Goal: Answer question/provide support

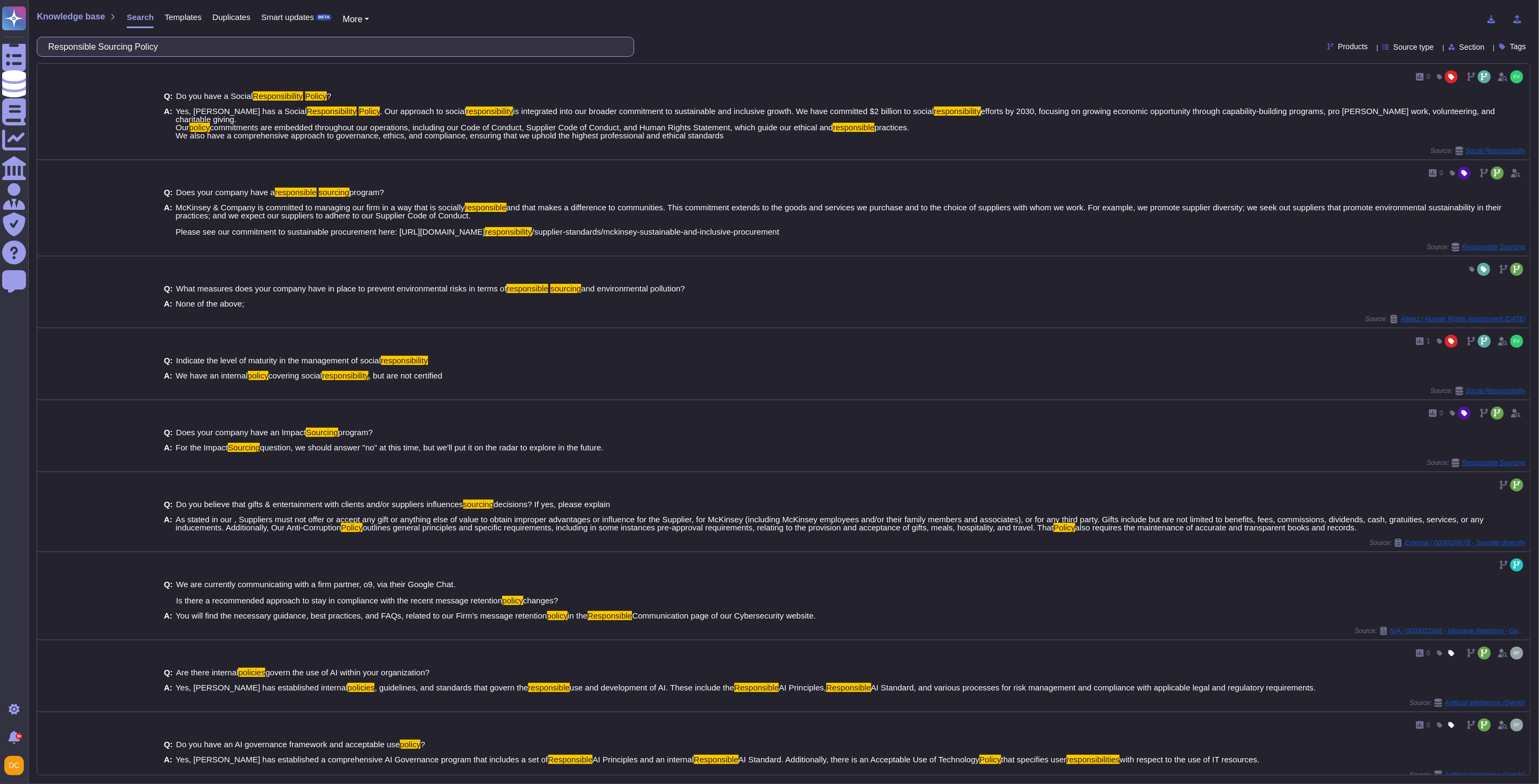
click at [110, 44] on input "Responsible Sourcing Policy" at bounding box center [332, 46] width 580 height 19
paste input "Sustainability"
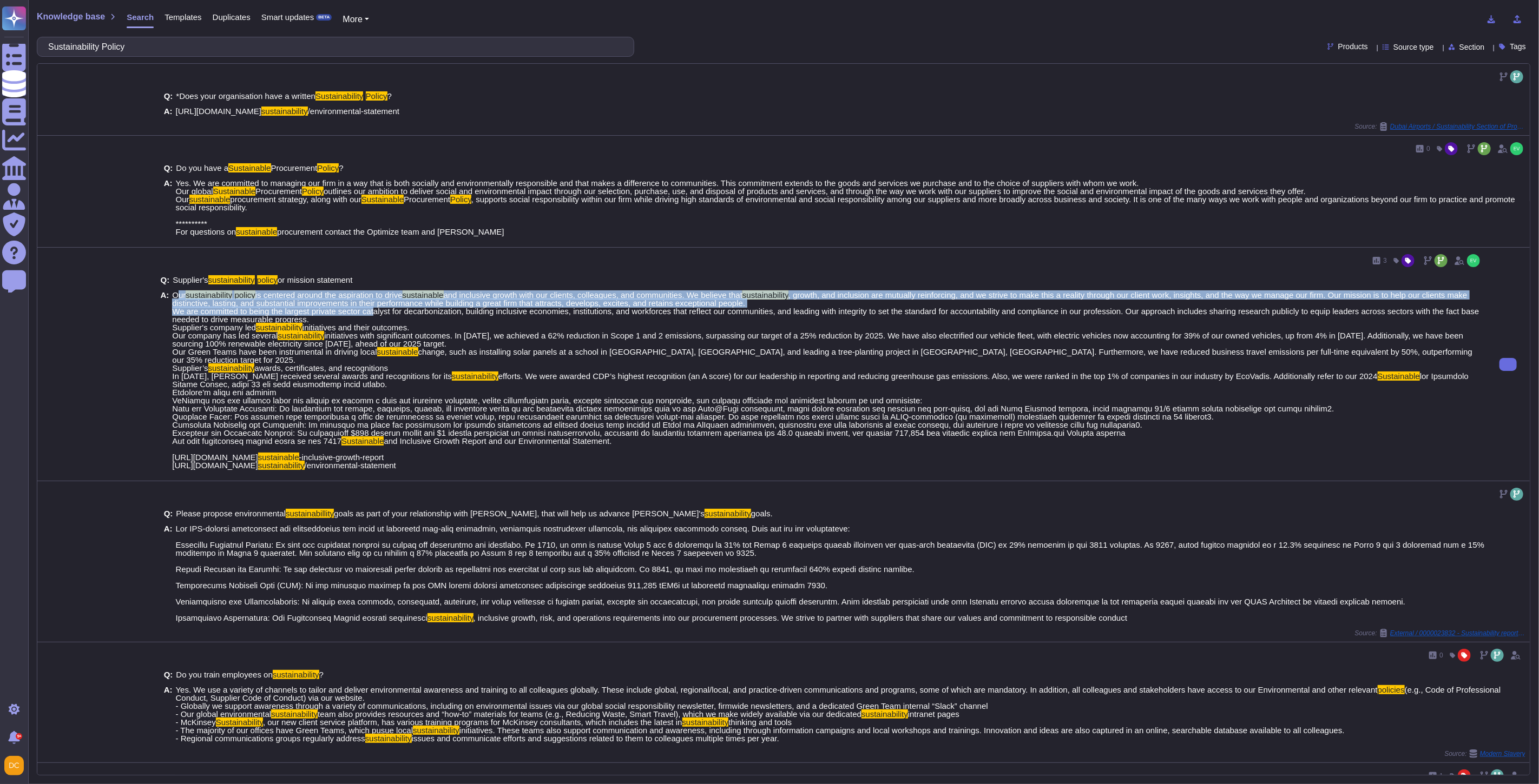
drag, startPoint x: 170, startPoint y: 303, endPoint x: 372, endPoint y: 321, distance: 202.8
click at [372, 321] on div "A: Our sustainability policy is centered around the aspiration to drive sustain…" at bounding box center [822, 380] width 1322 height 179
click at [759, 300] on mark "sustainability" at bounding box center [766, 294] width 46 height 9
drag, startPoint x: 770, startPoint y: 312, endPoint x: 170, endPoint y: 301, distance: 600.1
click at [170, 301] on div "A: Our sustainability policy is centered around the aspiration to drive sustain…" at bounding box center [822, 380] width 1322 height 179
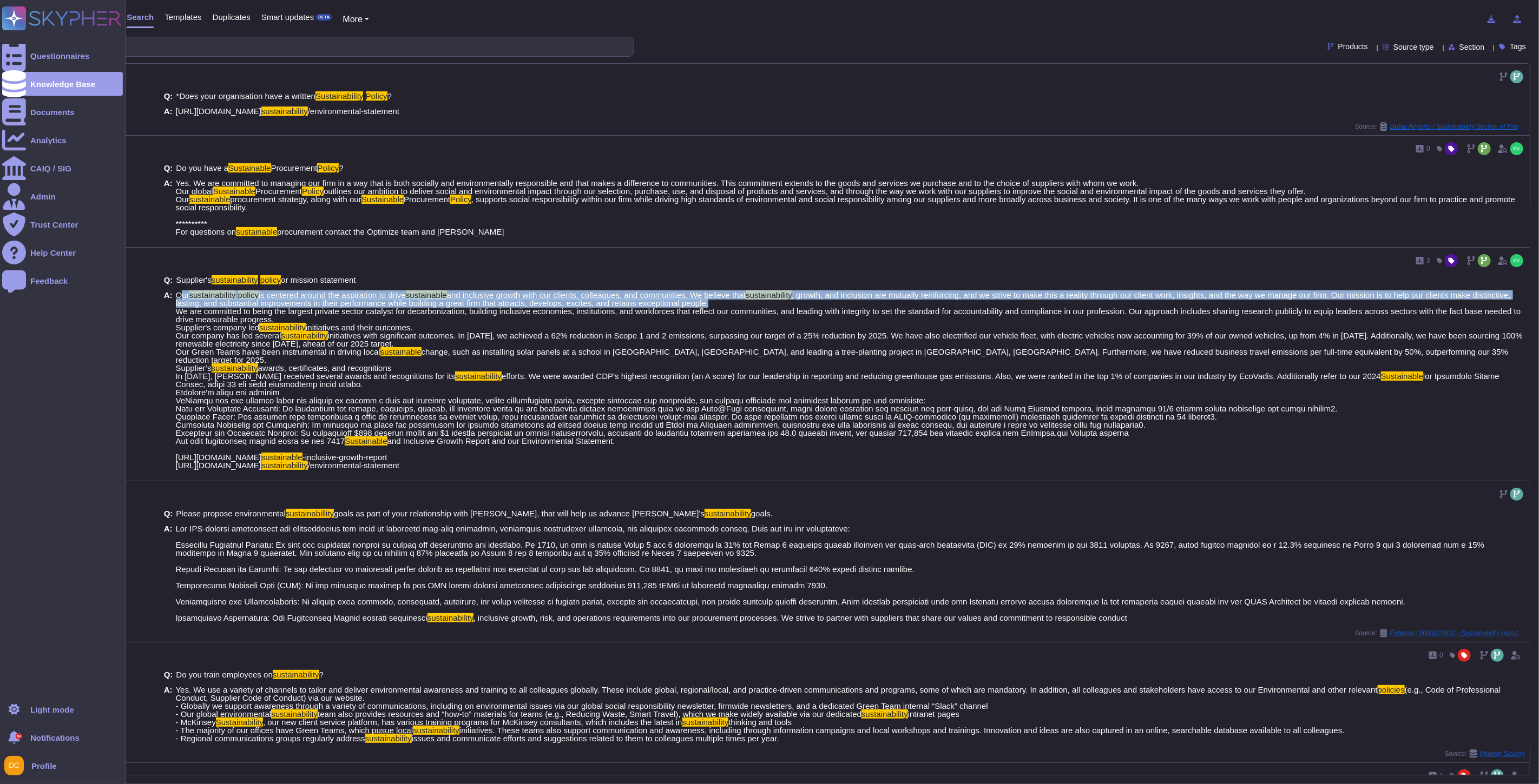
copy span "Our sustainability policy is centered around the aspiration to drive sustainabl…"
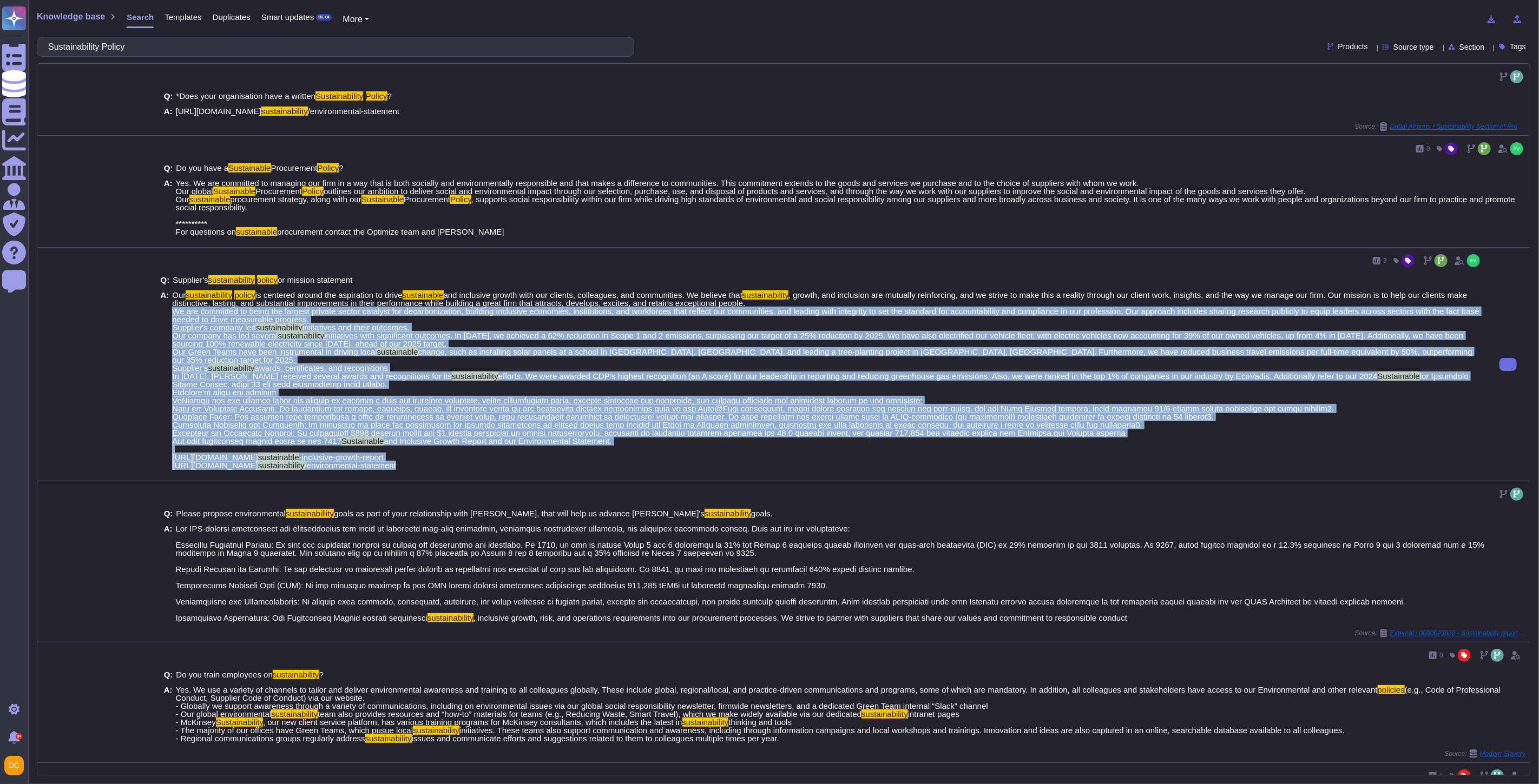
drag, startPoint x: 174, startPoint y: 324, endPoint x: 545, endPoint y: 464, distance: 396.5
click at [545, 464] on span "Our sustainability policy is centered around the aspiration to drive sustainabl…" at bounding box center [827, 380] width 1310 height 179
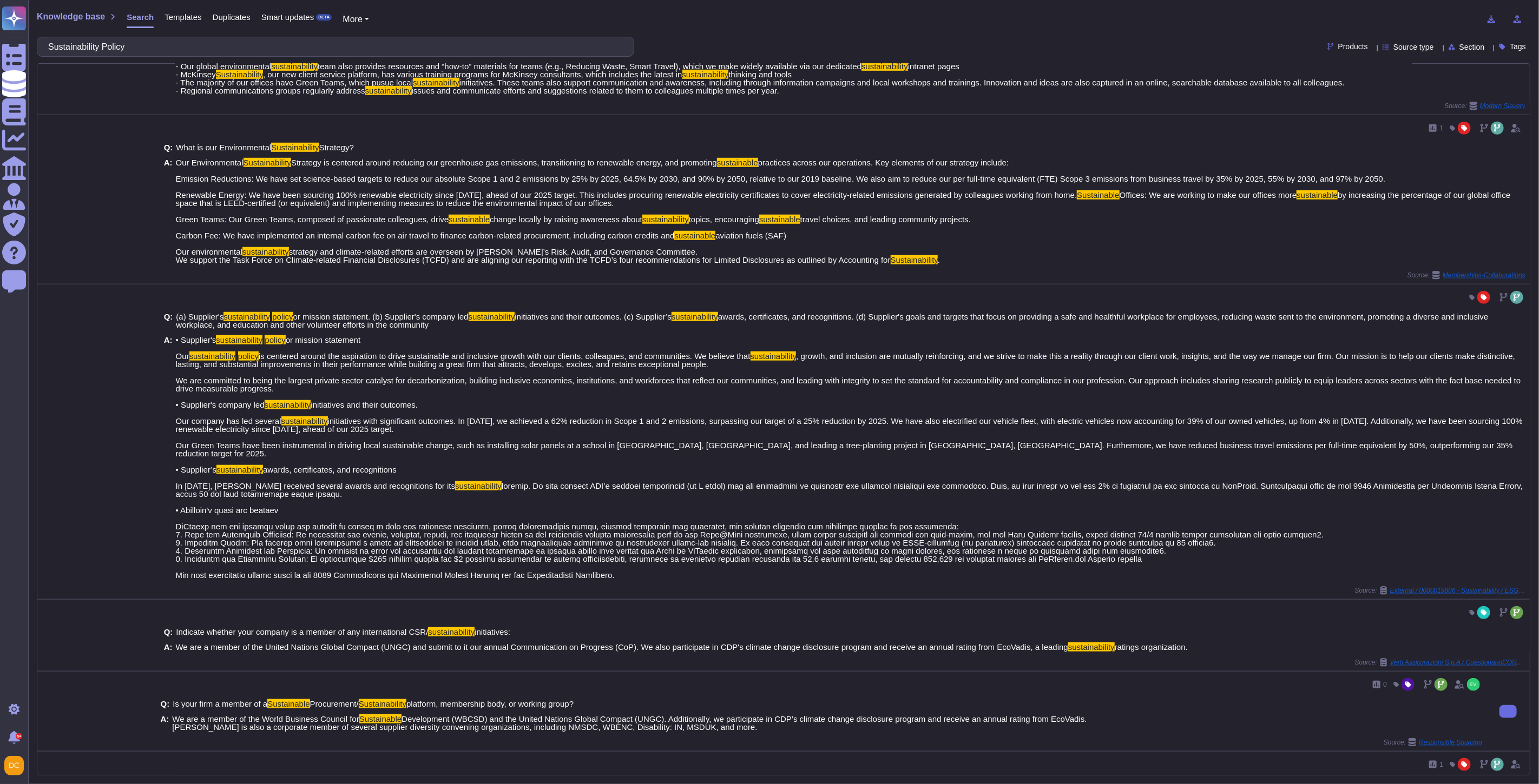
scroll to position [588, 0]
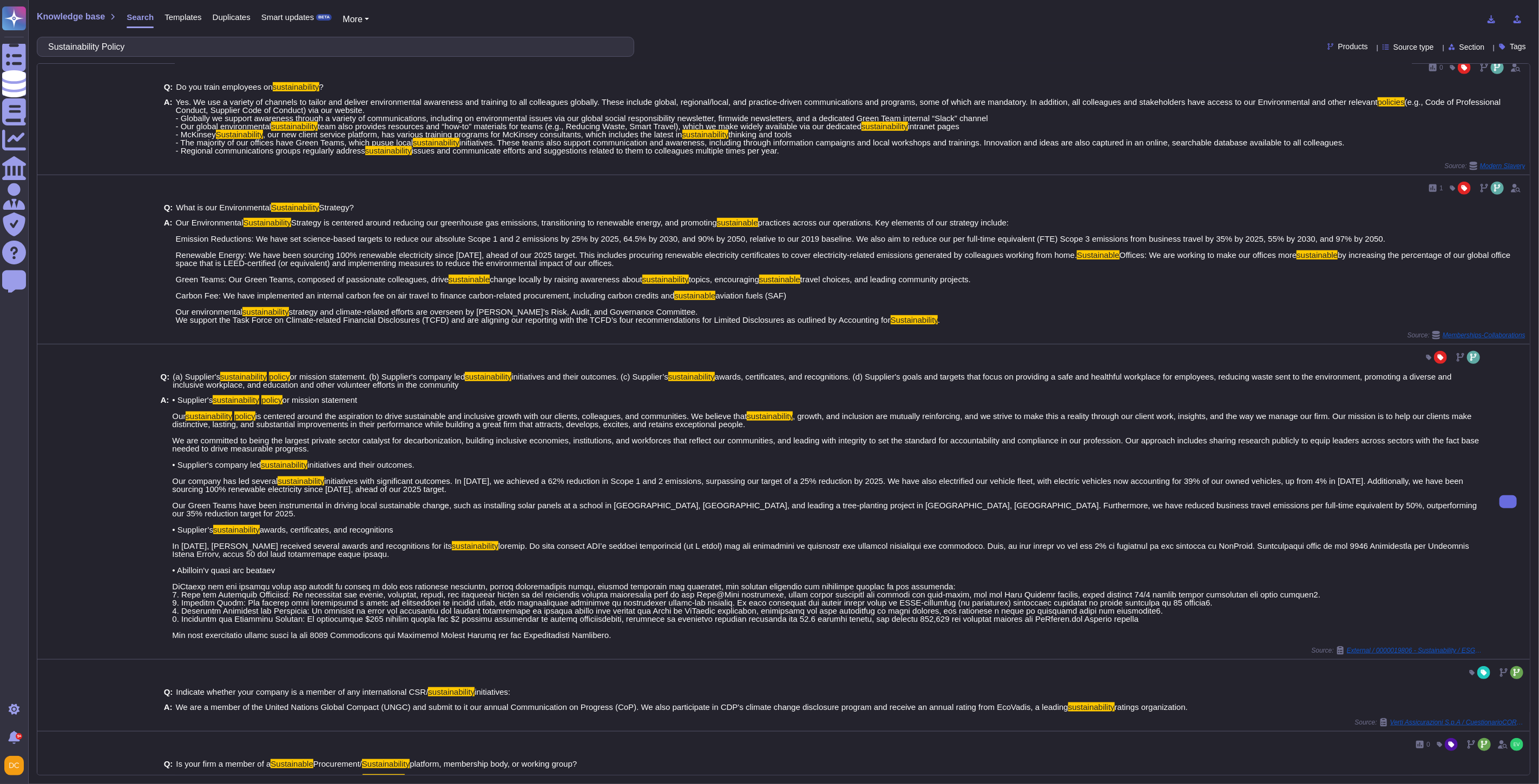
click at [173, 421] on span "or mission statement Our" at bounding box center [264, 409] width 185 height 26
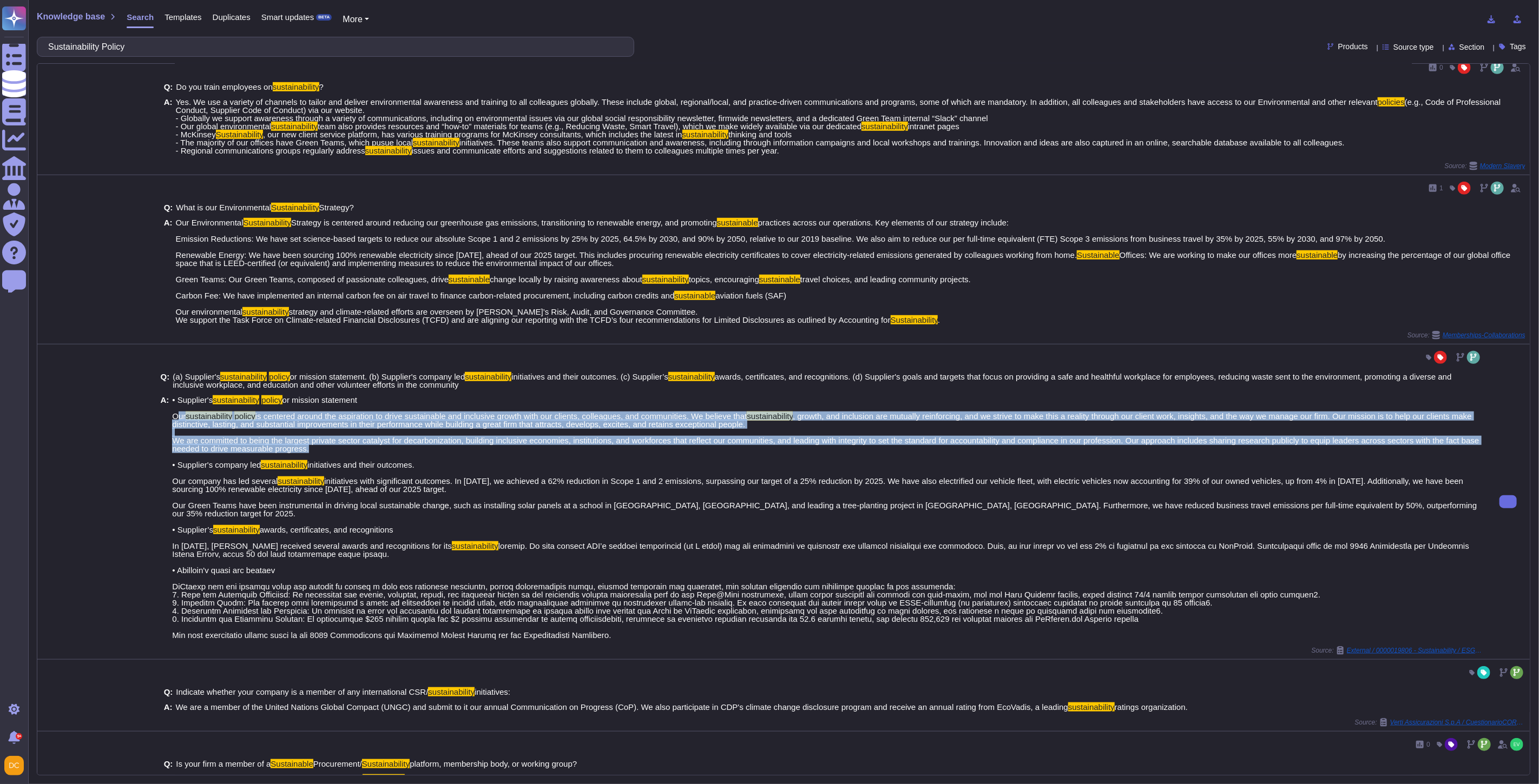
drag, startPoint x: 170, startPoint y: 431, endPoint x: 380, endPoint y: 465, distance: 212.7
click at [380, 465] on div "A: • Supplier's sustainability policy or mission statement Our sustainability p…" at bounding box center [822, 517] width 1322 height 244
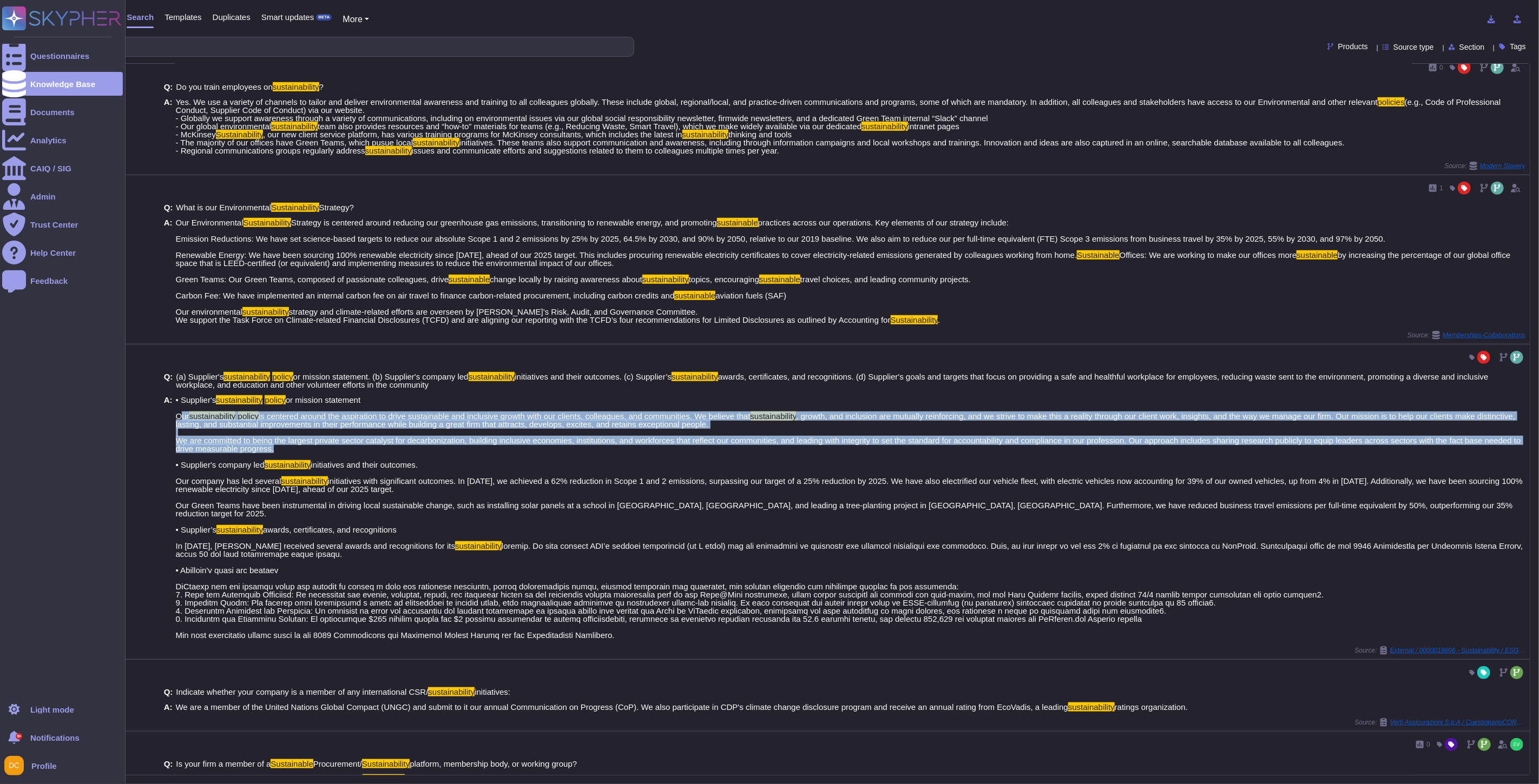
copy span "Our sustainability policy is centered around the aspiration to drive sustainabl…"
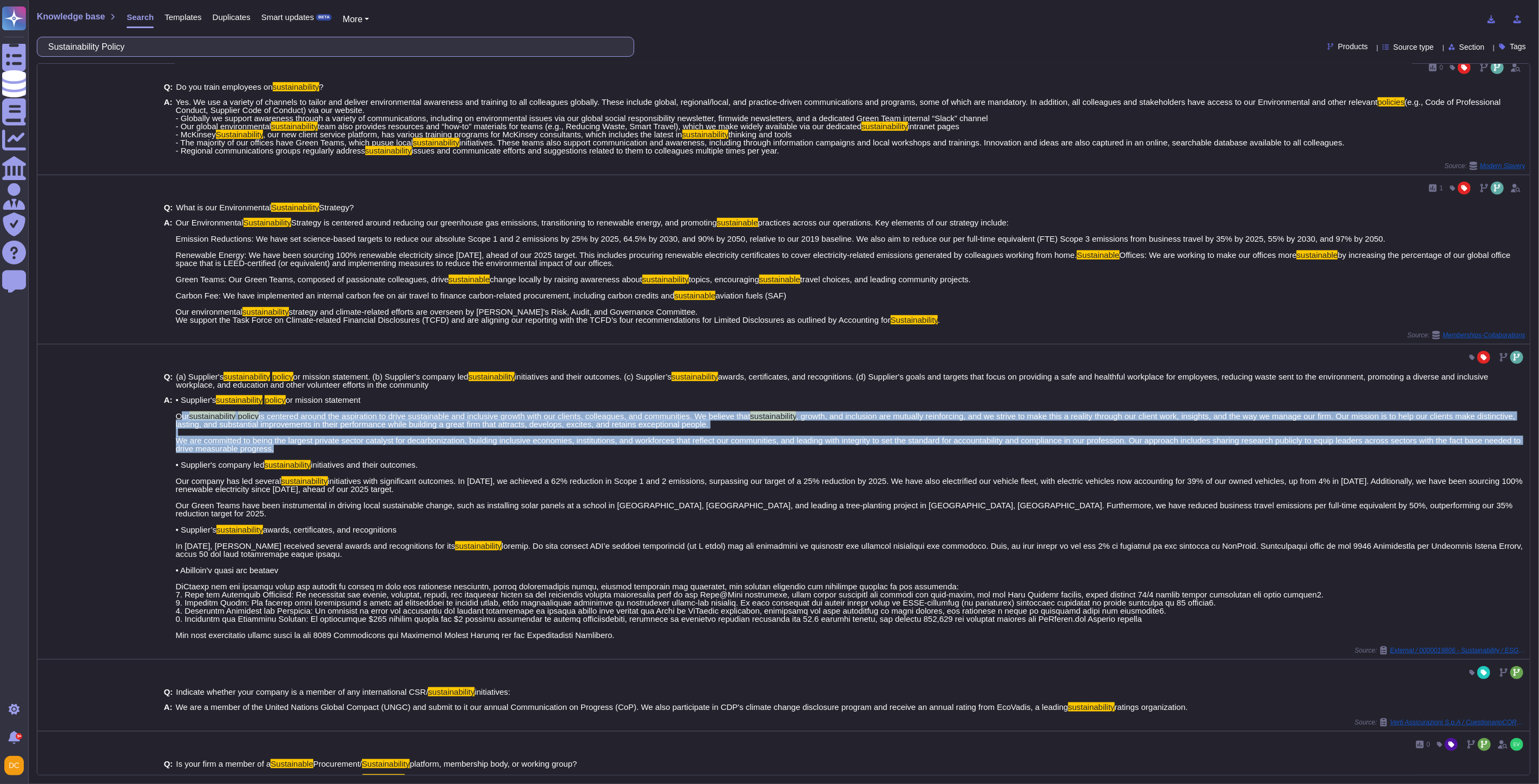
click at [181, 52] on input "Sustainability Policy" at bounding box center [332, 46] width 580 height 19
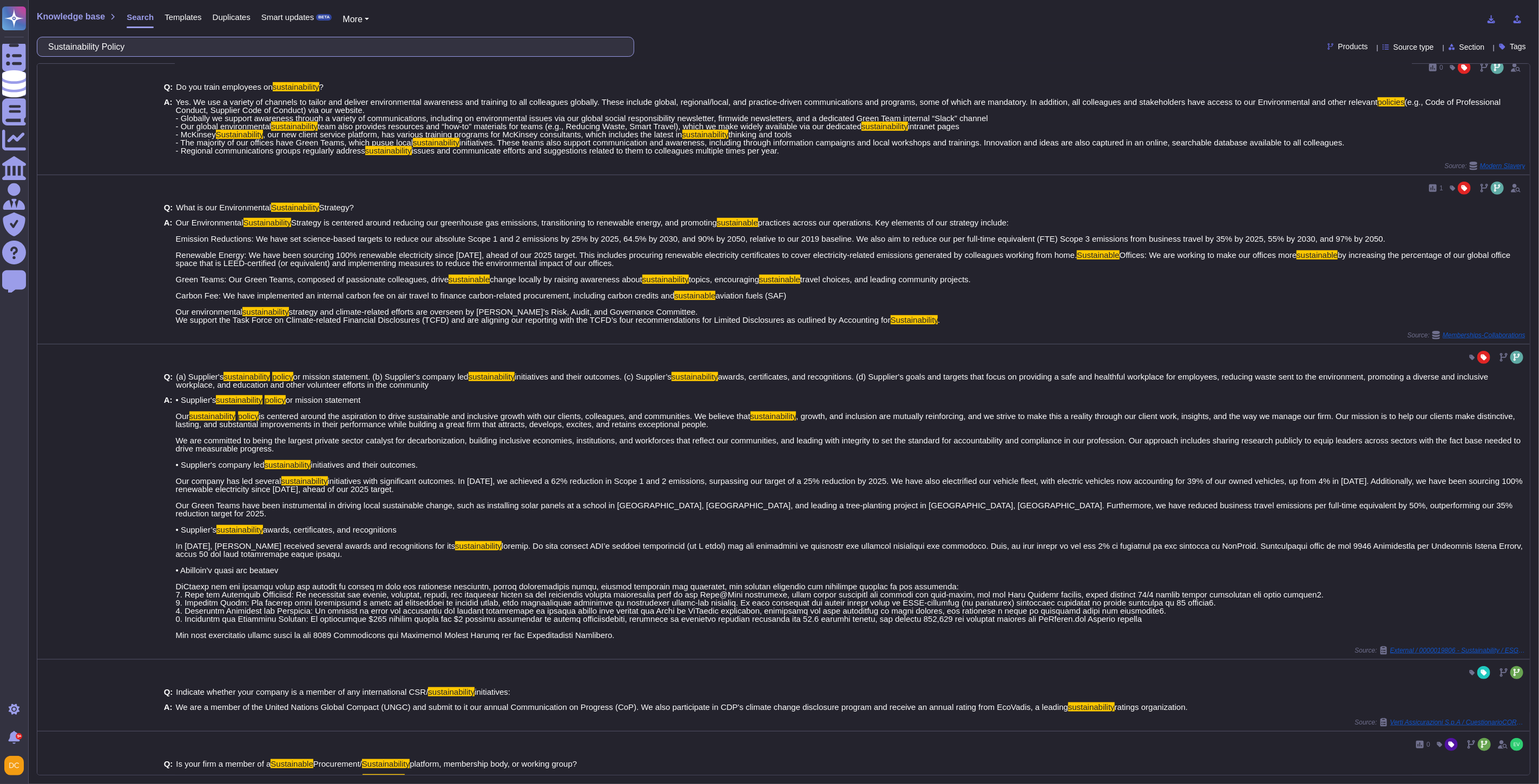
click at [181, 52] on input "Sustainability Policy" at bounding box center [332, 46] width 580 height 19
paste input "Responsible Sourcing"
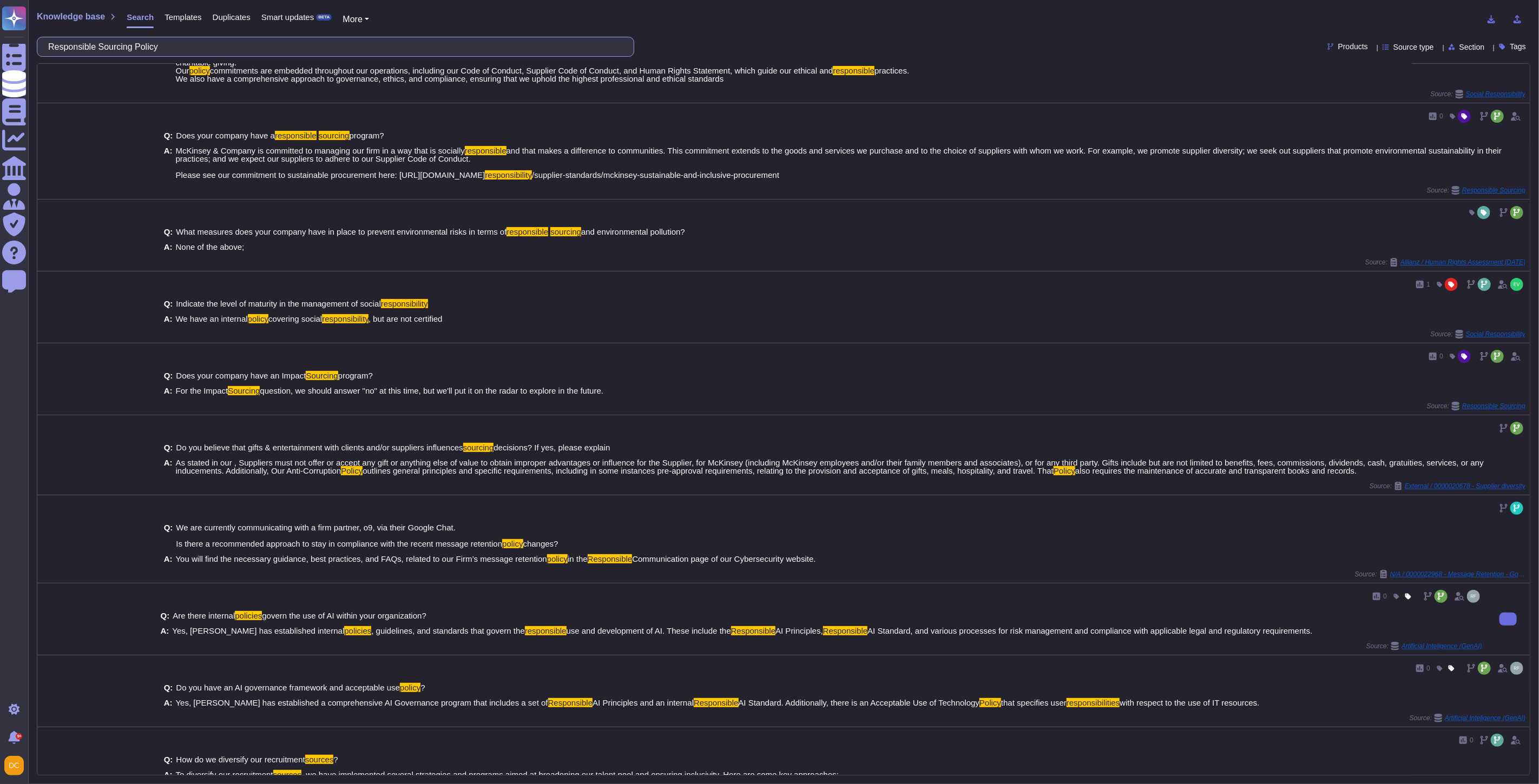
scroll to position [0, 0]
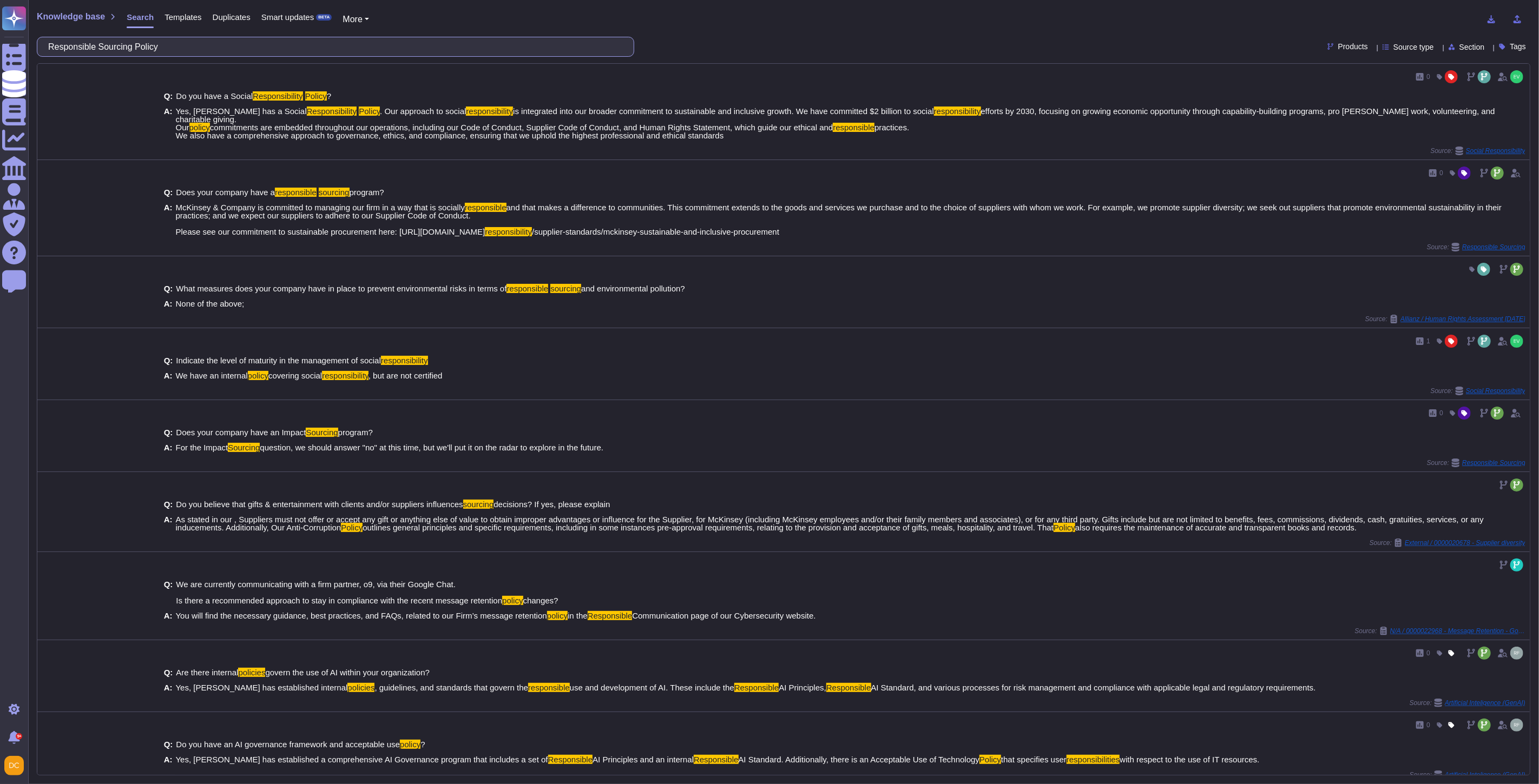
click at [115, 47] on input "Responsible Sourcing Policy" at bounding box center [332, 46] width 580 height 19
click at [261, 234] on div "Q: Does your company have a responsible sourcing program? A: McKinsey & Company…" at bounding box center [822, 212] width 1322 height 61
drag, startPoint x: 855, startPoint y: 219, endPoint x: 512, endPoint y: 225, distance: 343.1
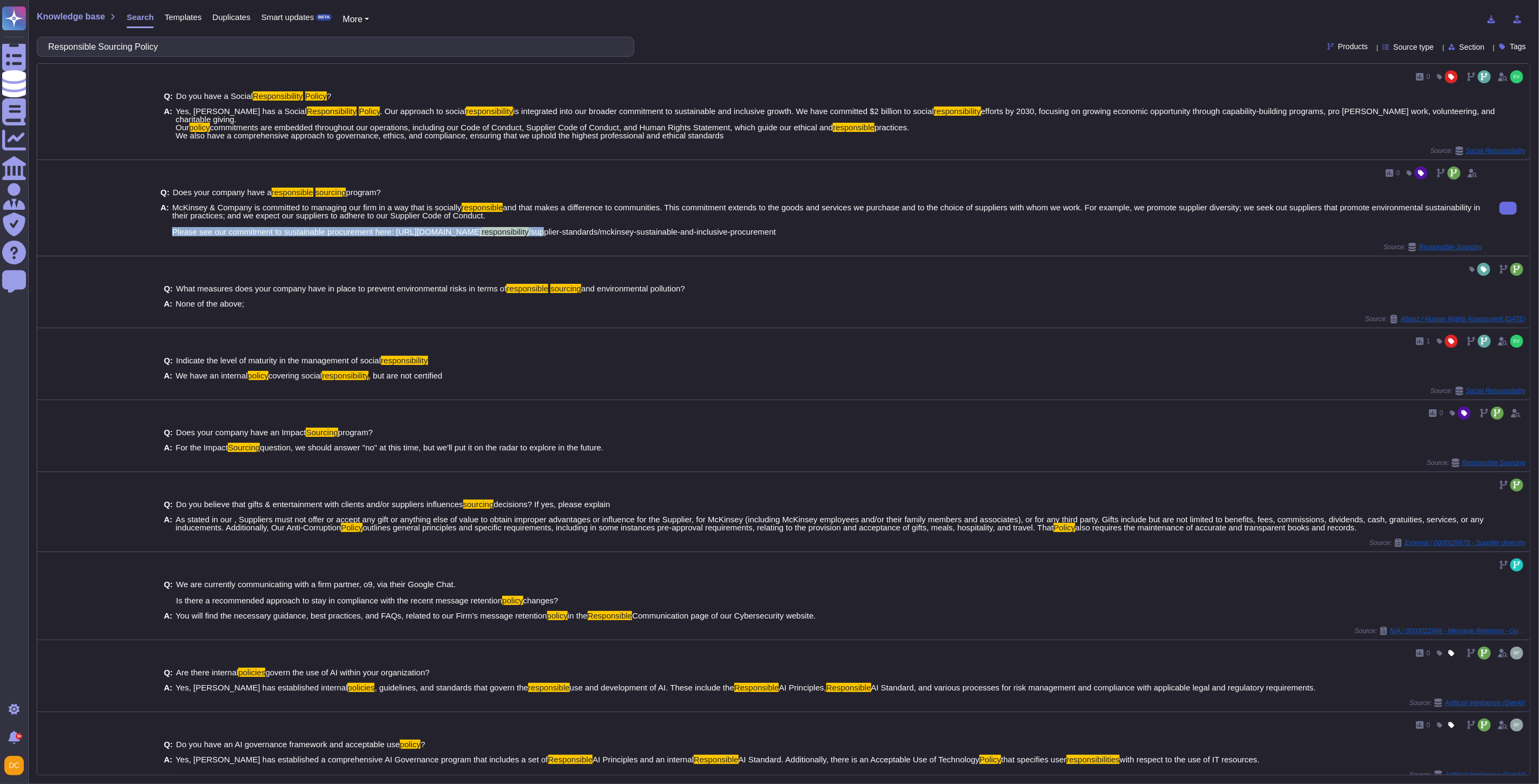
click at [607, 225] on span "McKinsey & Company is committed to managing our firm in a way that is socially …" at bounding box center [827, 219] width 1310 height 33
click at [430, 225] on span "and that makes a difference to communities. This commitment extends to the good…" at bounding box center [826, 219] width 1308 height 34
drag, startPoint x: 392, startPoint y: 222, endPoint x: 863, endPoint y: 222, distance: 471.0
click at [863, 222] on span "McKinsey & Company is committed to managing our firm in a way that is socially …" at bounding box center [827, 219] width 1310 height 33
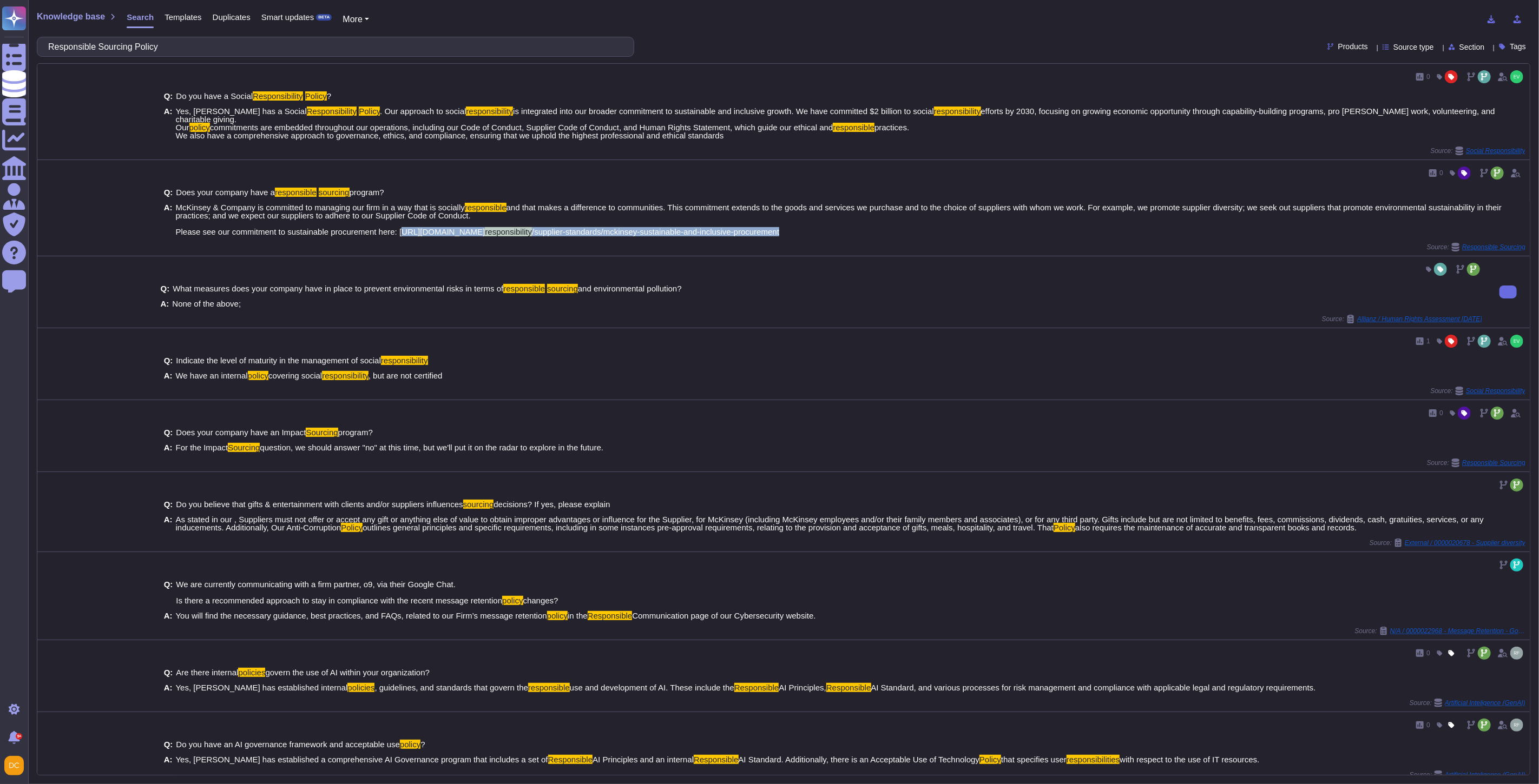
copy span "[URL][DOMAIN_NAME] responsibility /supplier-standards/mckinsey-sustainable-and-…"
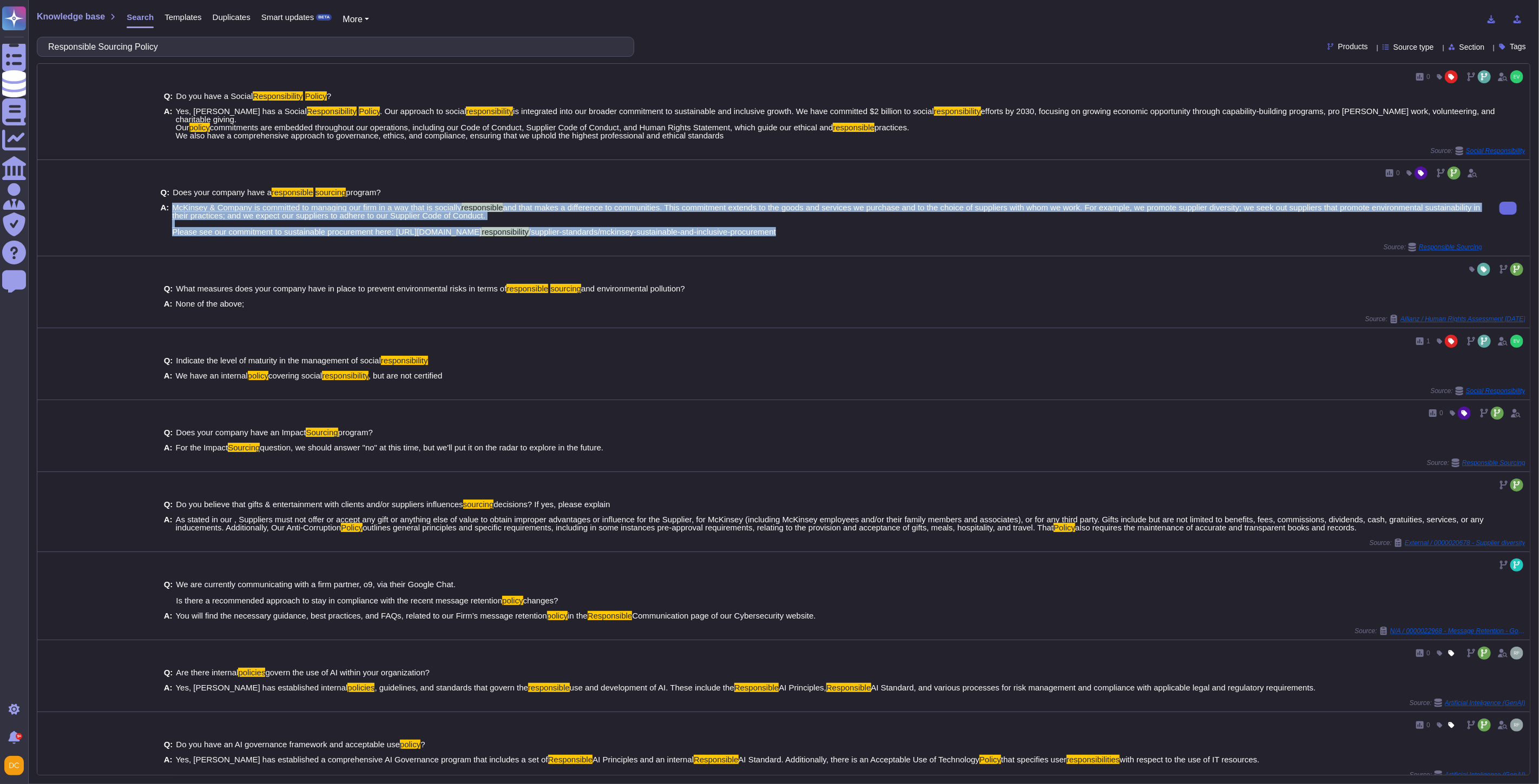
drag, startPoint x: 172, startPoint y: 198, endPoint x: 857, endPoint y: 231, distance: 685.8
click at [857, 231] on div "Q: Does your company have a responsible sourcing program? A: McKinsey & Company…" at bounding box center [822, 212] width 1322 height 61
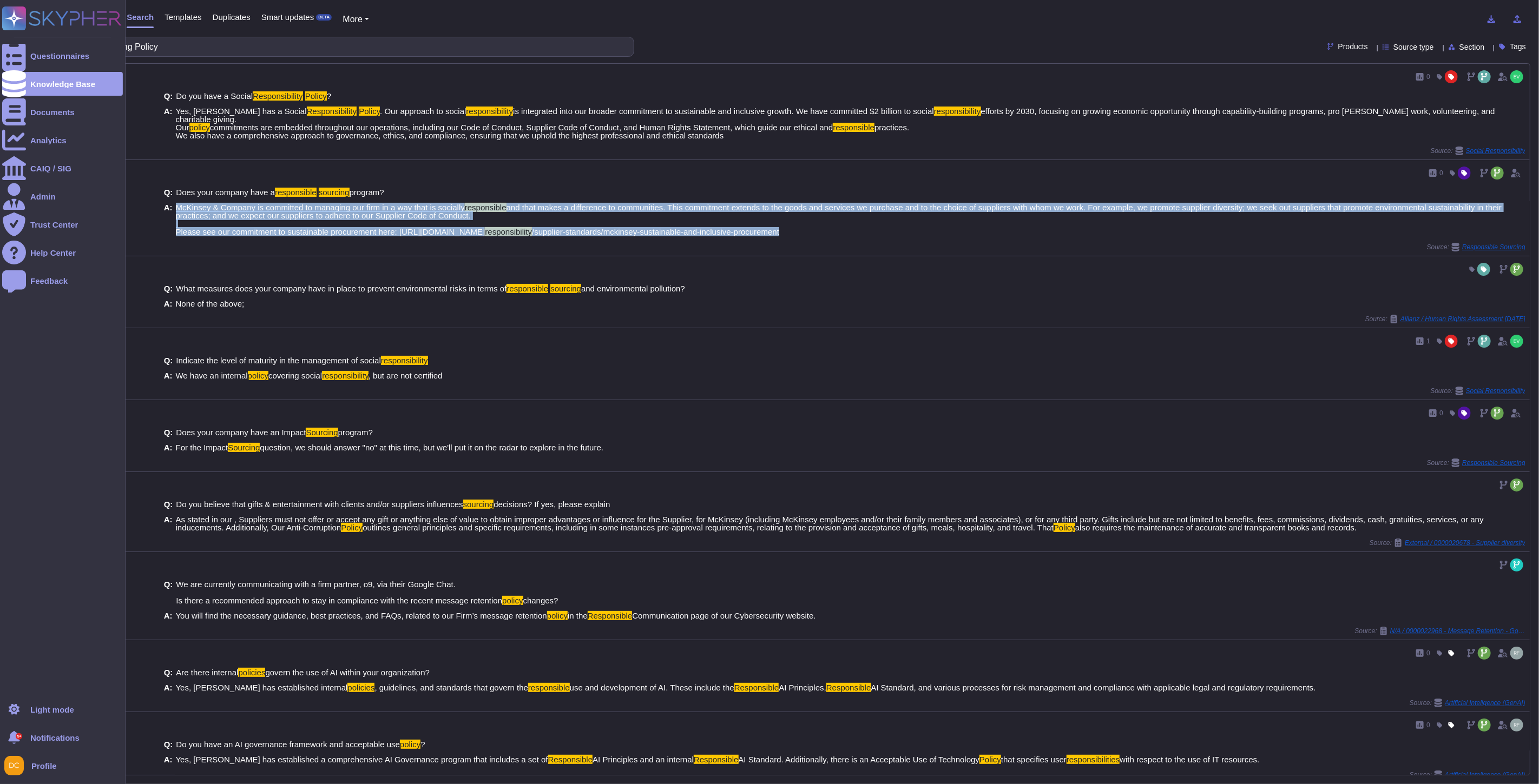
copy span "McKinsey & Company is committed to managing our firm in a way that is socially …"
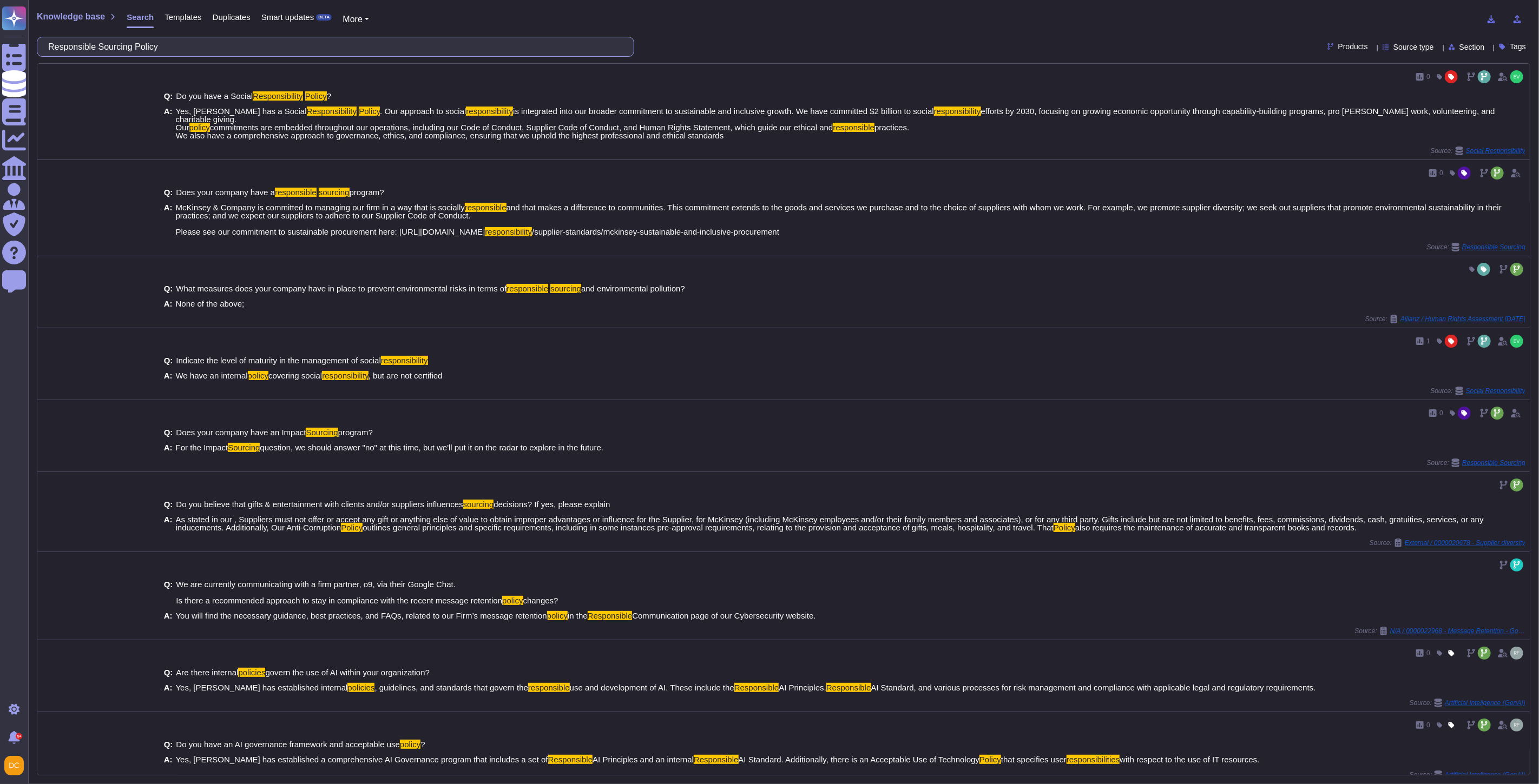
click at [98, 48] on input "Responsible Sourcing Policy" at bounding box center [332, 46] width 580 height 19
paste input "QHSE"
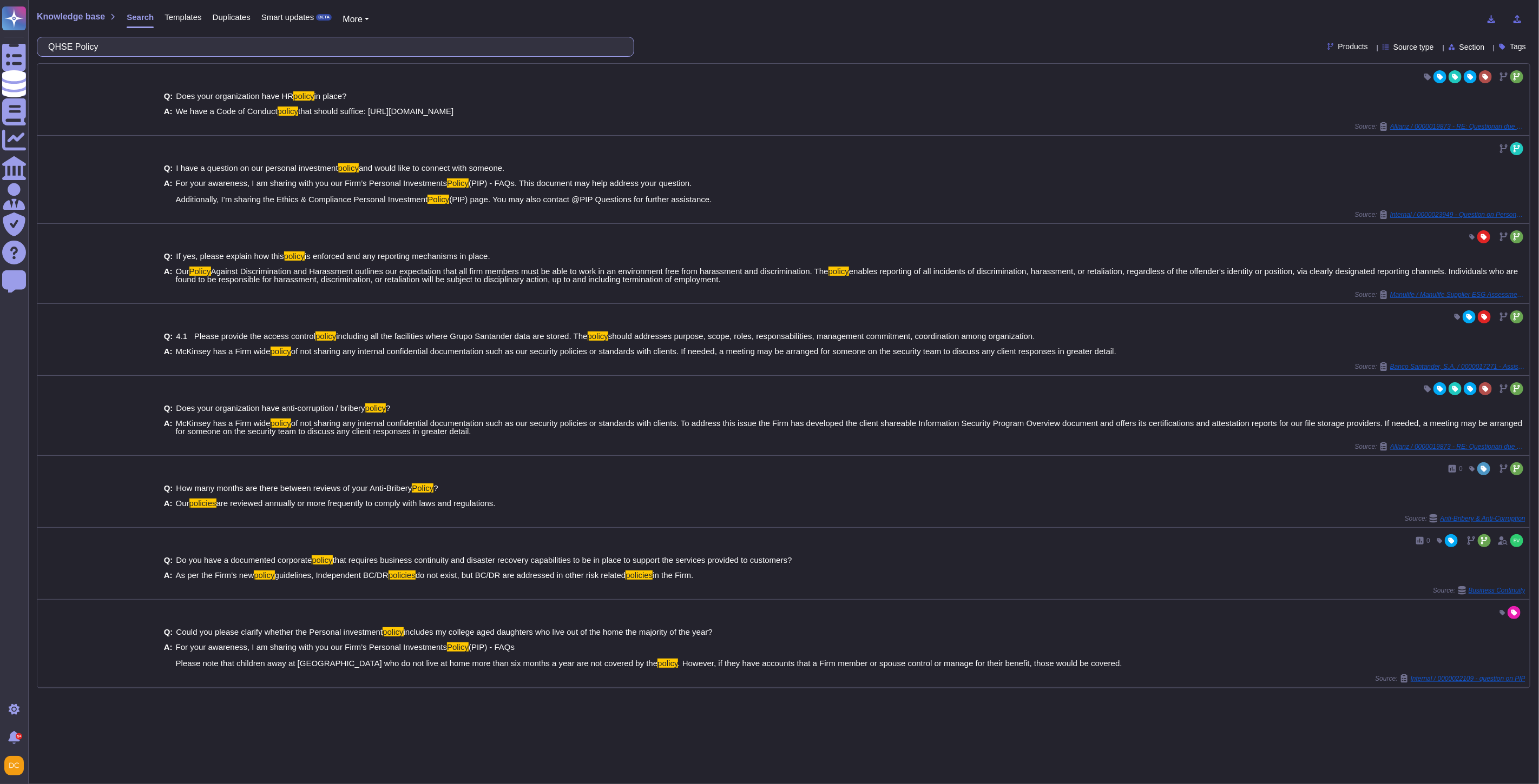
click at [154, 52] on input "QHSE Policy" at bounding box center [332, 46] width 580 height 19
paste input "McKinsey’s health and safety management"
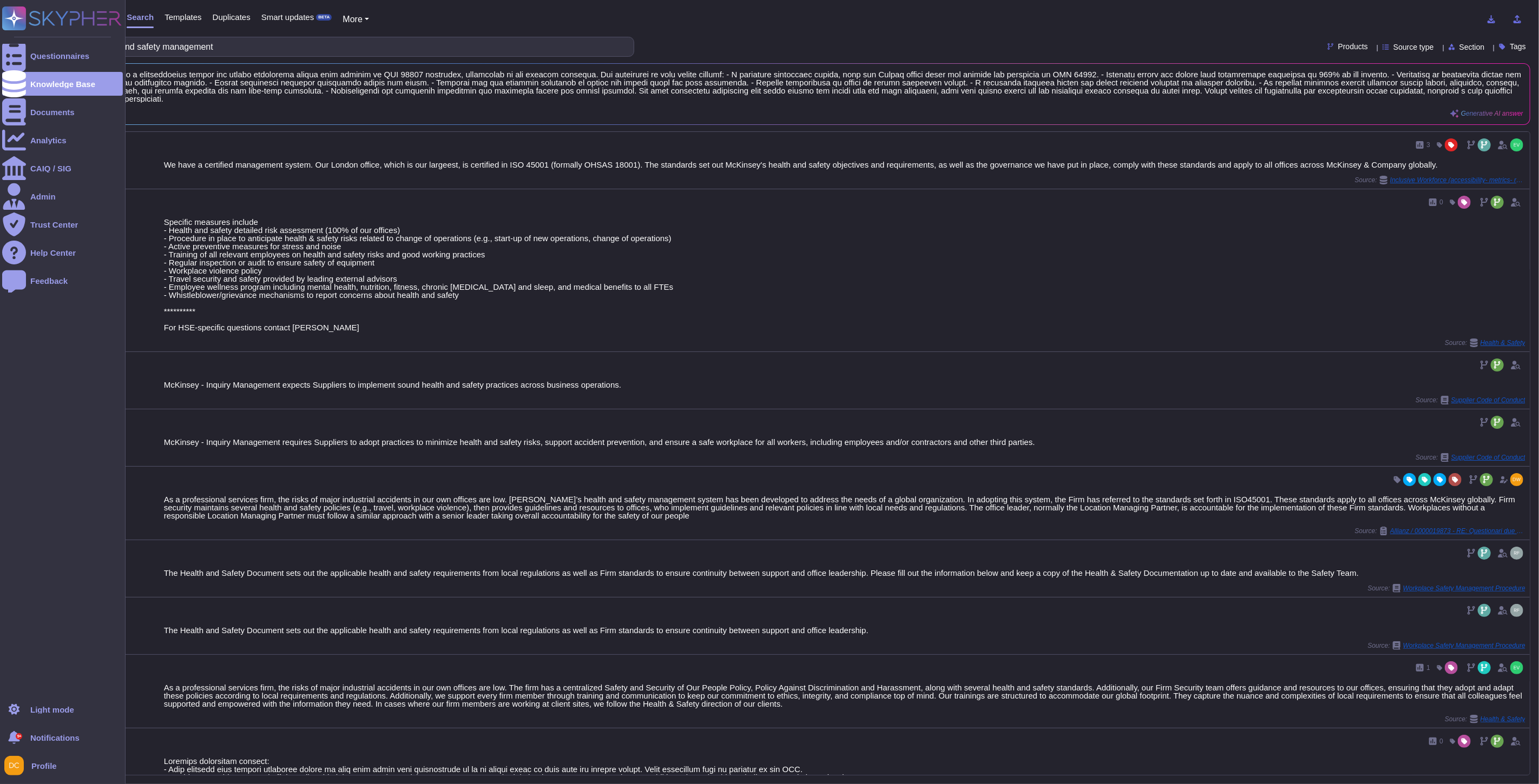
type input "McKinsey’s health and safety management"
click at [8, 55] on icon at bounding box center [14, 56] width 24 height 32
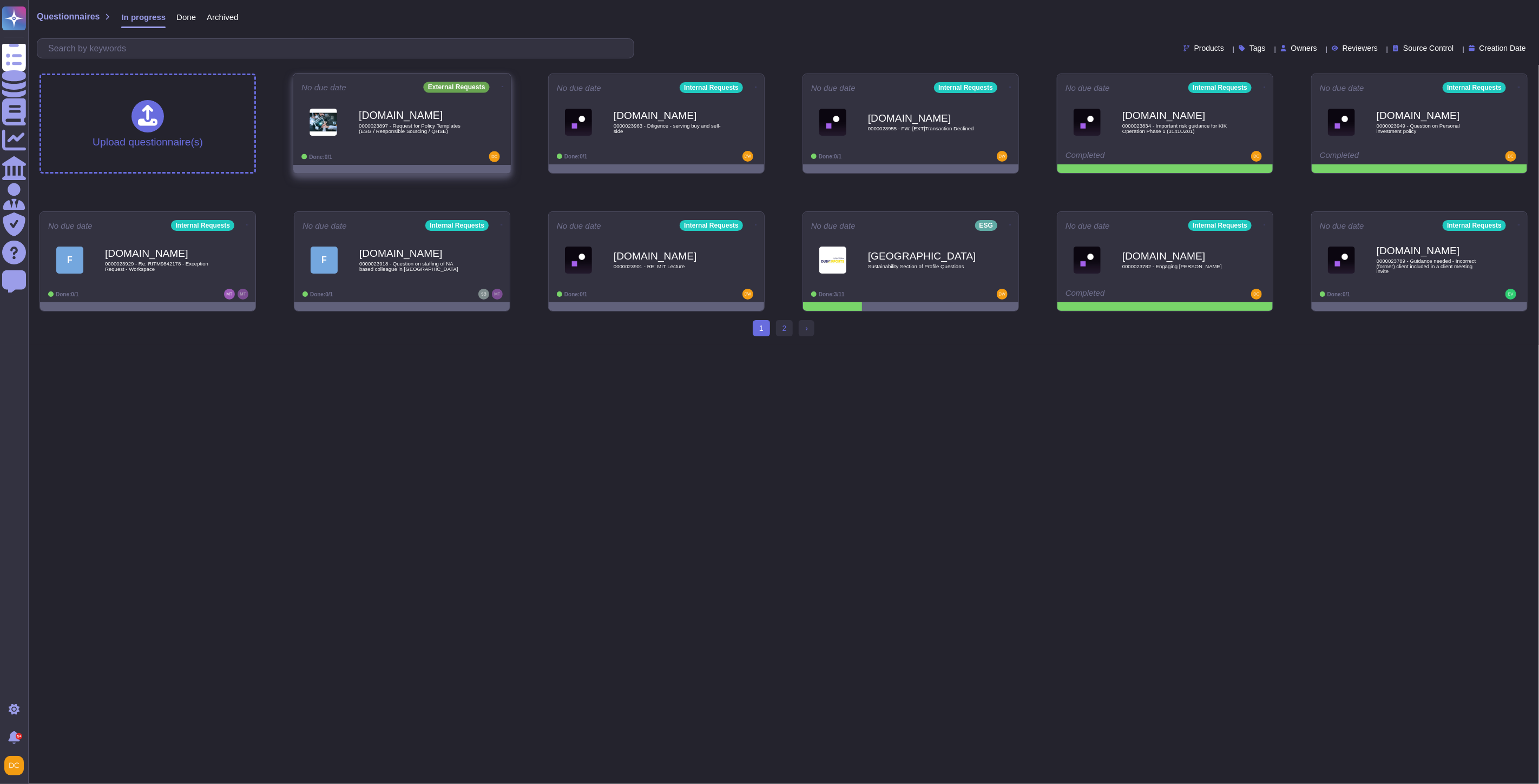
click at [360, 159] on div "Done: 0/1" at bounding box center [368, 156] width 134 height 11
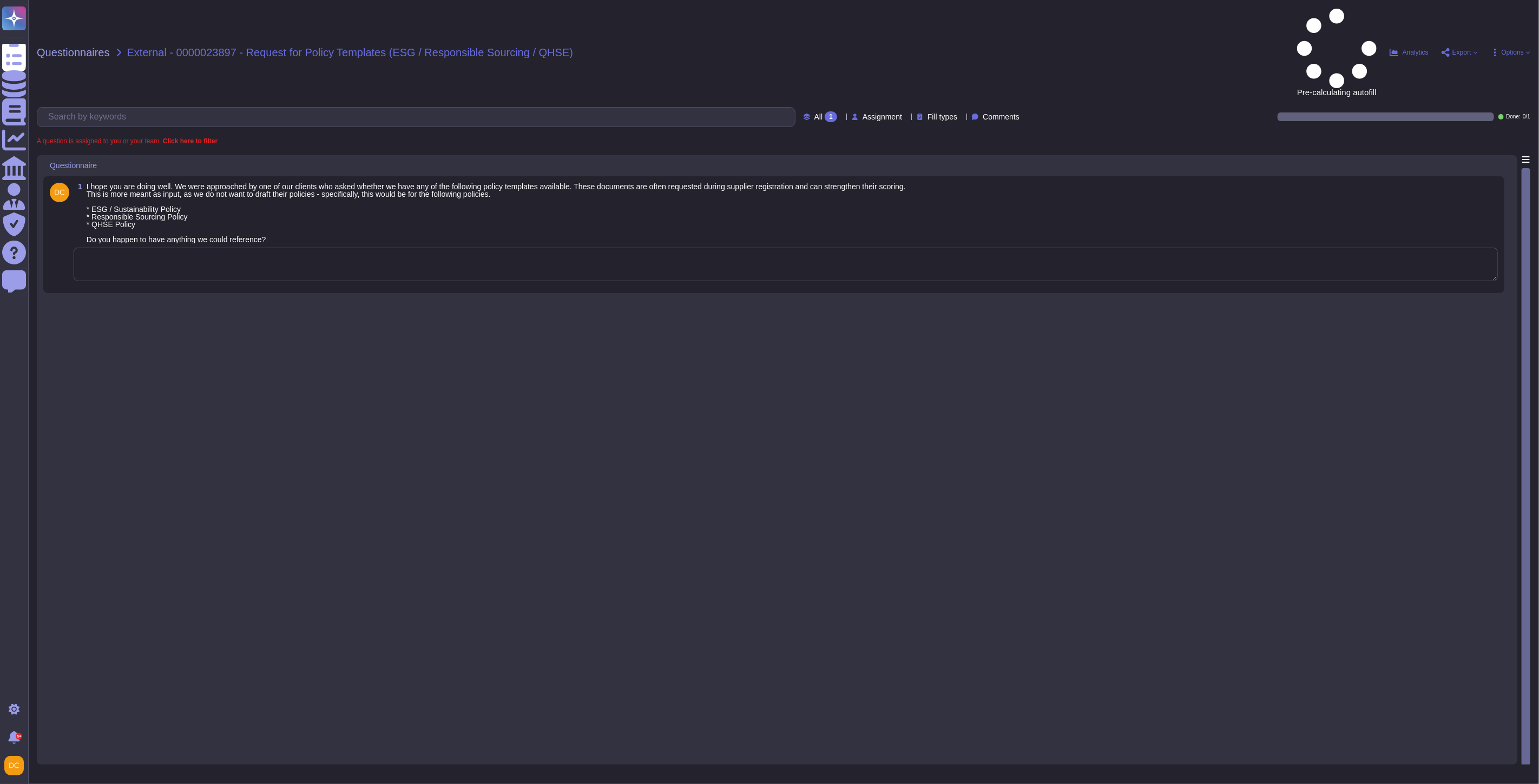
click at [172, 248] on textarea at bounding box center [786, 265] width 1424 height 34
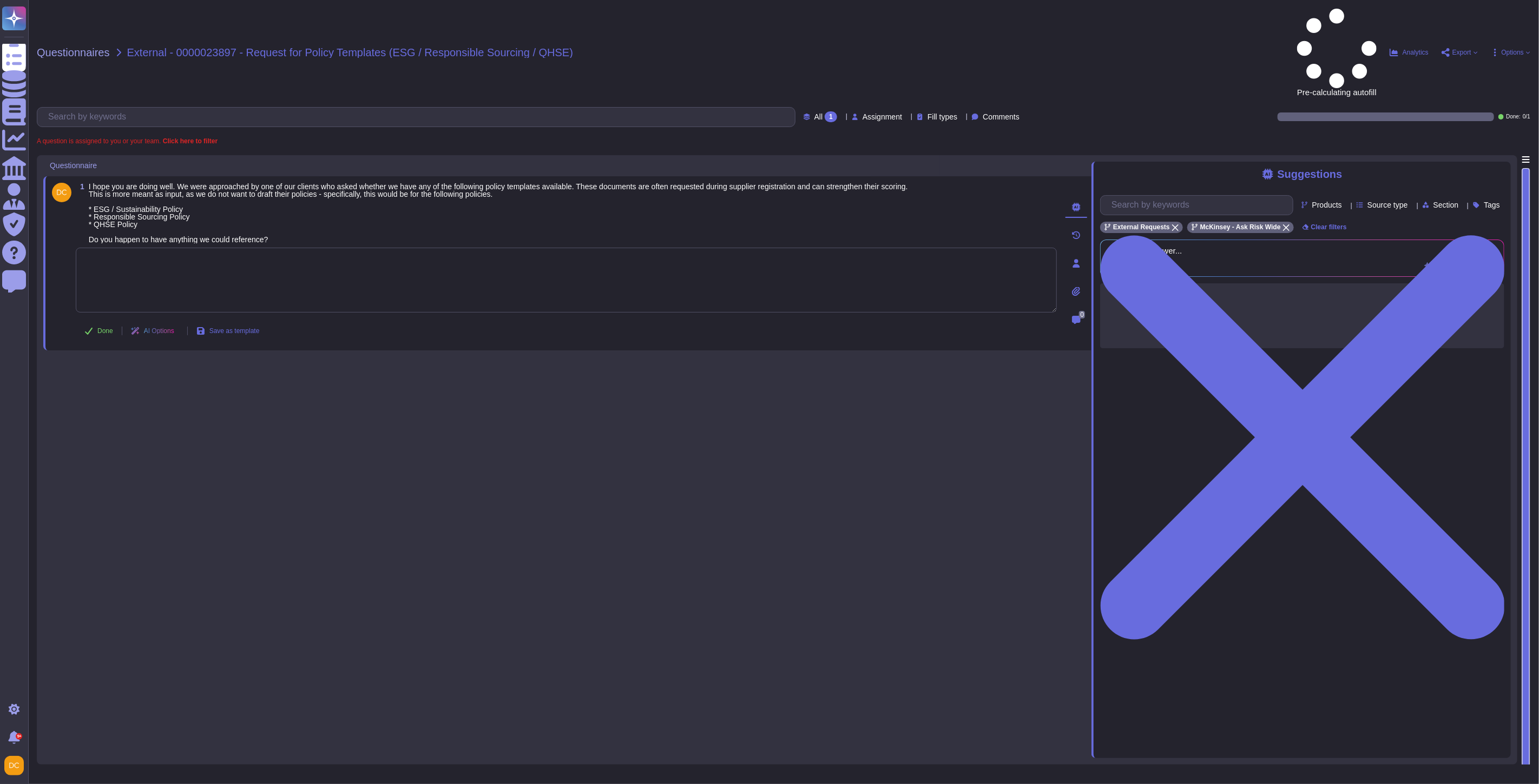
paste textarea "Lorem Ipsu, D sita cons adipi elits doe temp. Incid utl etdolo magna ali enima …"
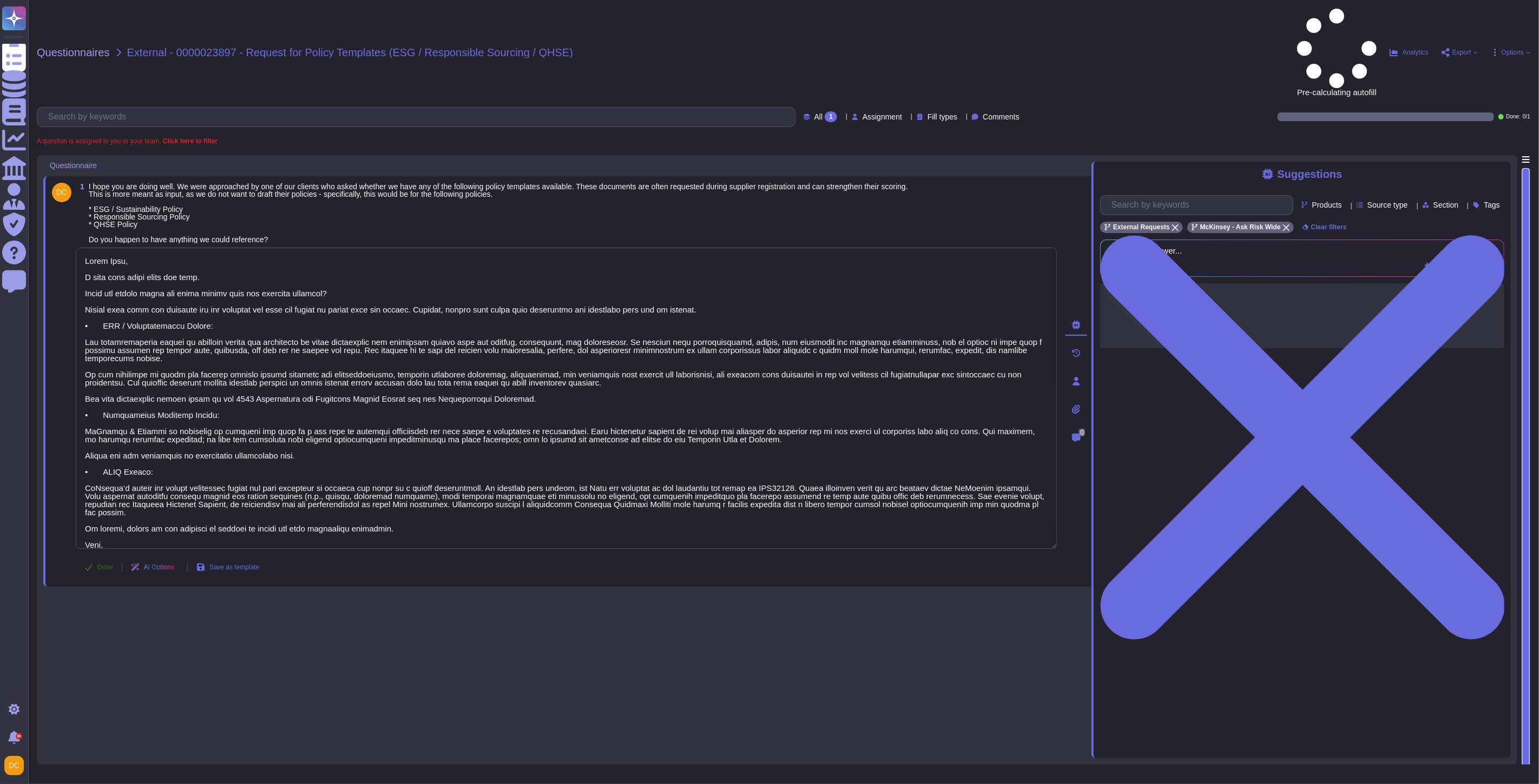
type textarea "Lorem Ipsu, D sita cons adipi elits doe temp. Incid utl etdolo magna ali enima …"
click at [99, 564] on span "Done" at bounding box center [106, 567] width 16 height 7
